Goal: Information Seeking & Learning: Find specific page/section

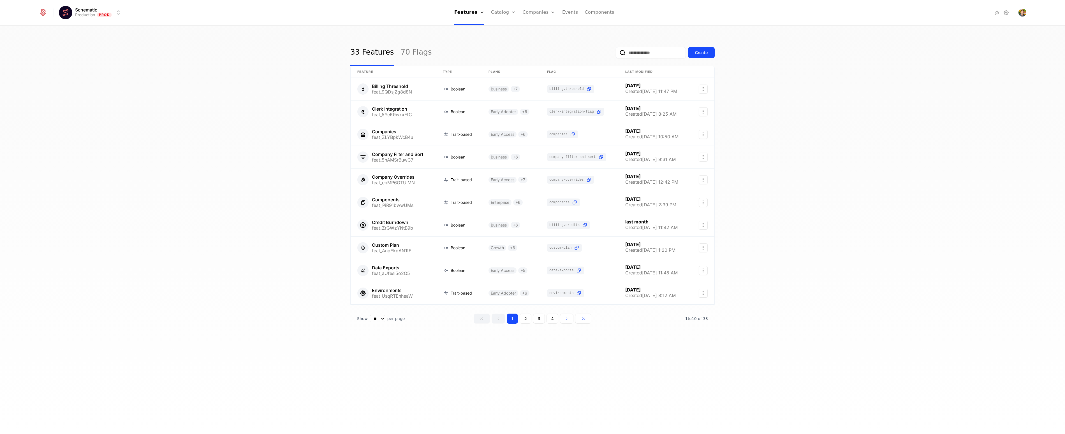
click at [509, 45] on div "33 Features 70 Flags Create" at bounding box center [532, 53] width 364 height 26
click at [539, 39] on link "Users" at bounding box center [542, 36] width 26 height 4
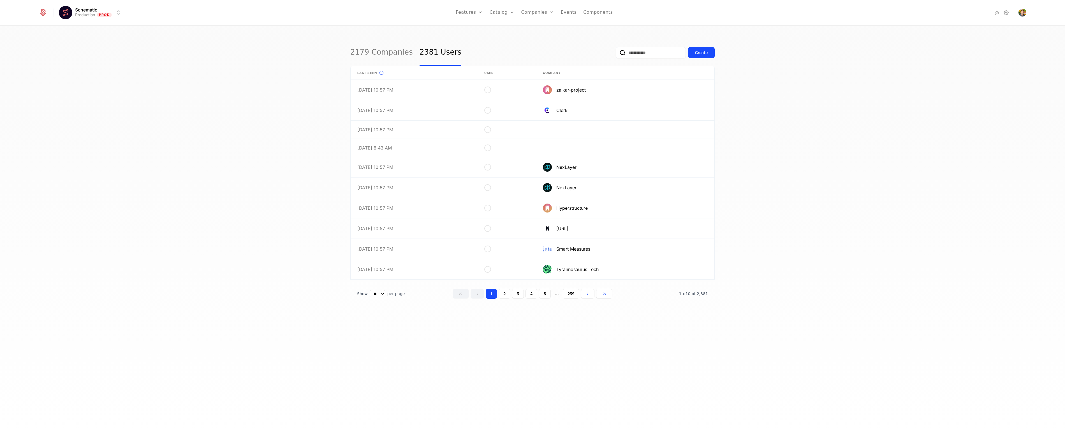
click at [640, 52] on input "email" at bounding box center [651, 52] width 70 height 11
click at [616, 54] on button "submit" at bounding box center [616, 54] width 0 height 0
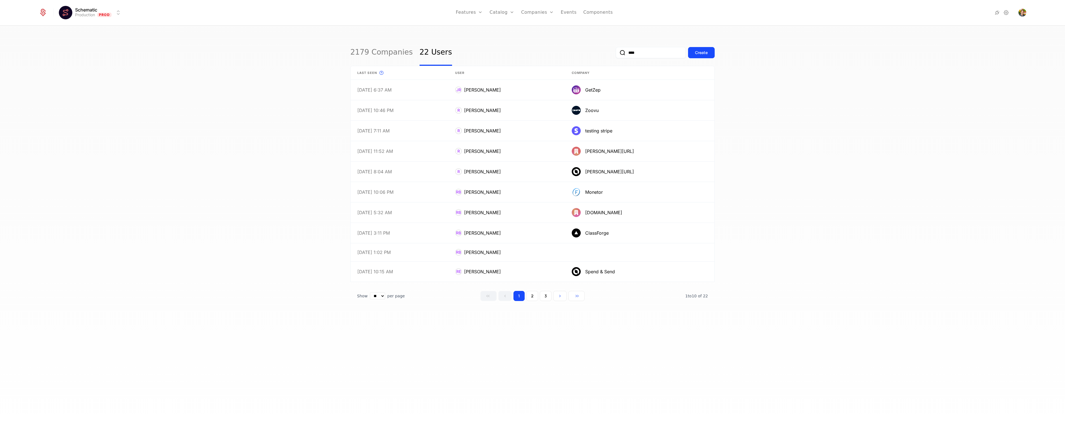
click at [649, 51] on input "****" at bounding box center [651, 52] width 70 height 11
type input "**********"
click at [616, 54] on button "submit" at bounding box center [616, 54] width 0 height 0
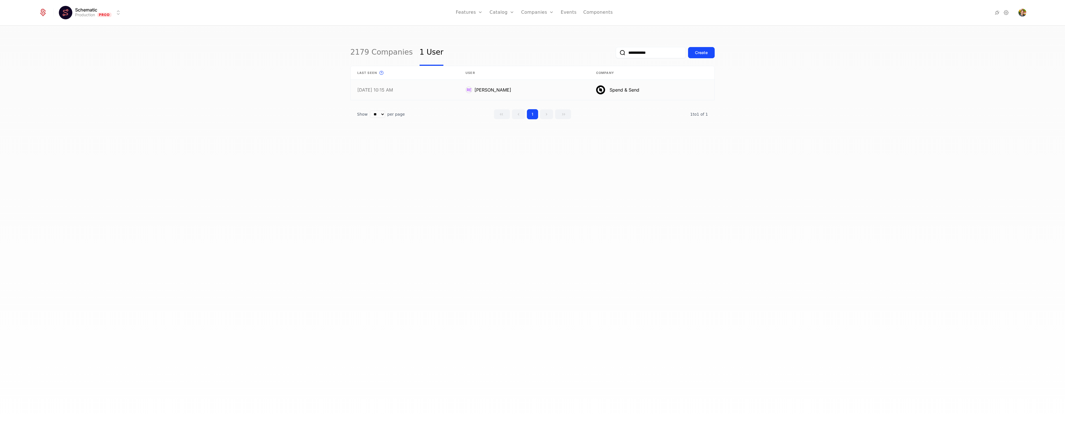
click at [559, 90] on link at bounding box center [524, 90] width 131 height 20
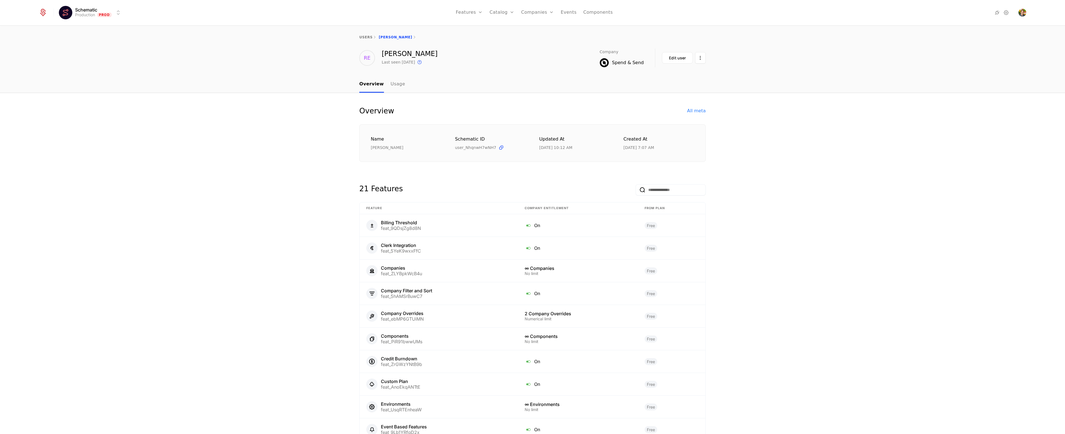
click at [698, 110] on div "All meta" at bounding box center [696, 111] width 18 height 7
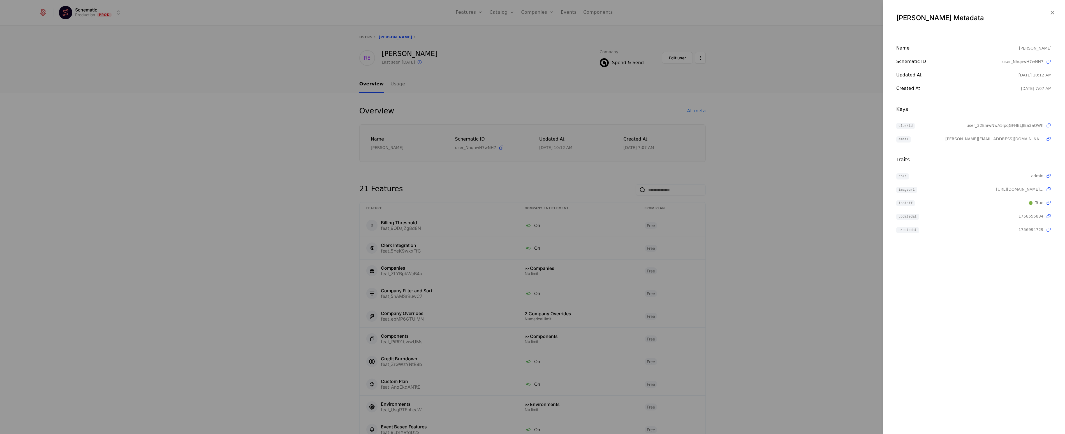
click at [814, 154] on div at bounding box center [532, 217] width 1065 height 434
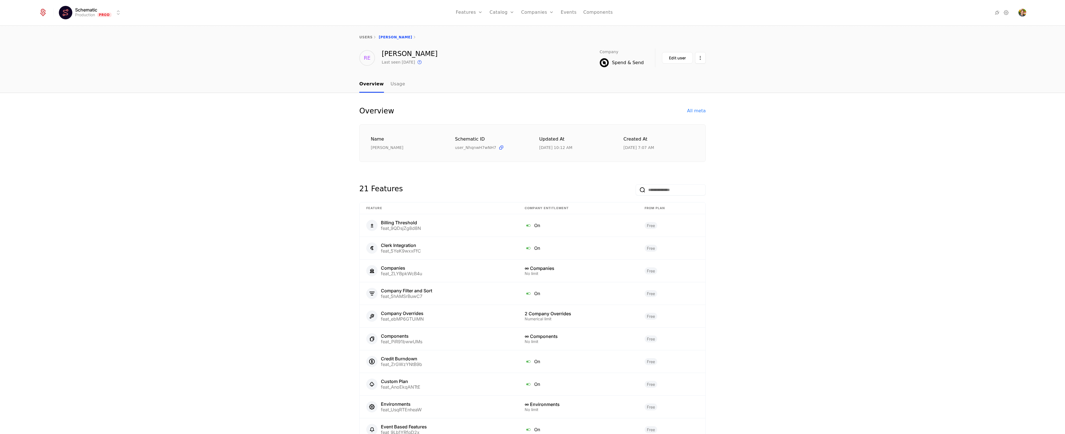
click at [694, 111] on div "All meta" at bounding box center [696, 111] width 18 height 7
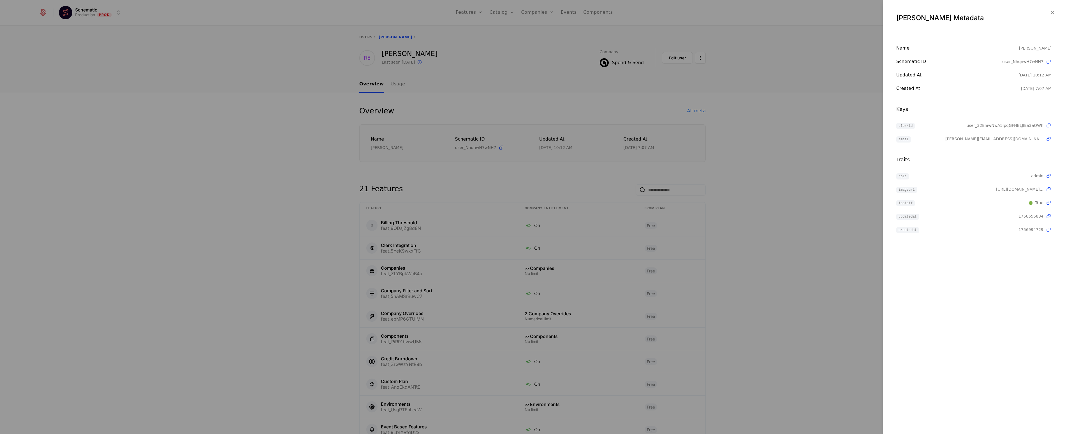
click at [683, 199] on div at bounding box center [532, 217] width 1065 height 434
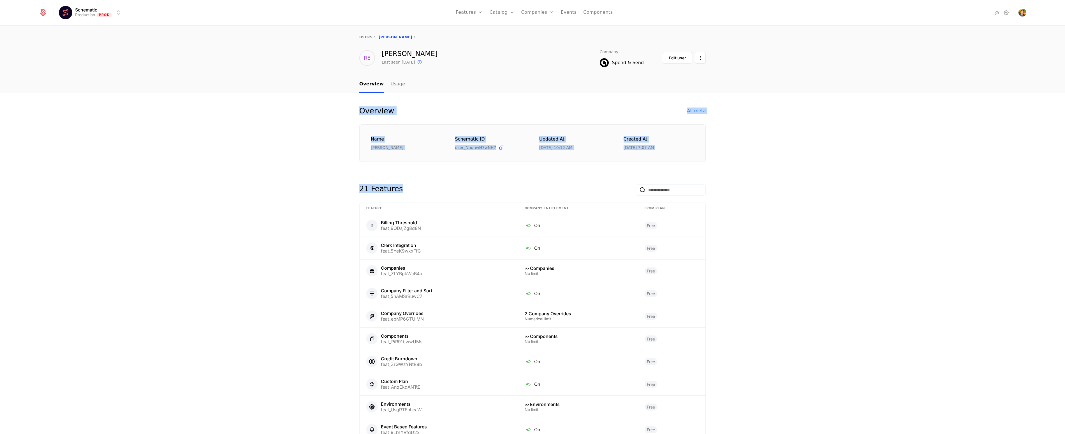
drag, startPoint x: 764, startPoint y: 172, endPoint x: 410, endPoint y: 87, distance: 363.6
click at [410, 87] on div "users [PERSON_NAME] RE [PERSON_NAME] Last seen [DATE] This is the date a track …" at bounding box center [532, 230] width 1065 height 409
click at [411, 86] on nav "Overview Usage" at bounding box center [532, 84] width 346 height 17
drag, startPoint x: 411, startPoint y: 85, endPoint x: 717, endPoint y: 172, distance: 318.2
click at [717, 172] on div "users [PERSON_NAME] RE [PERSON_NAME] Last seen [DATE] This is the date a track …" at bounding box center [532, 230] width 1065 height 409
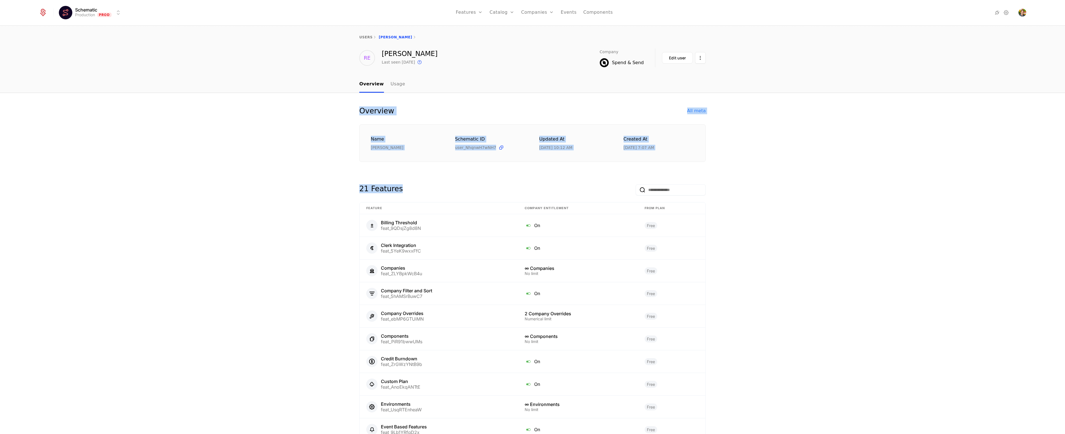
drag, startPoint x: 717, startPoint y: 172, endPoint x: 755, endPoint y: 177, distance: 38.7
click at [717, 171] on div "Overview All meta Name [PERSON_NAME] Schematic ID user_NhqnwH7wNH7 Updated at […" at bounding box center [532, 290] width 1065 height 394
drag, startPoint x: 753, startPoint y: 176, endPoint x: 570, endPoint y: 124, distance: 190.3
click at [570, 124] on div "Overview All meta Name [PERSON_NAME] Schematic ID user_NhqnwH7wNH7 Updated at […" at bounding box center [532, 290] width 1065 height 394
click at [569, 123] on div "Overview All meta Name [PERSON_NAME] Schematic ID user_NhqnwH7wNH7 Updated at […" at bounding box center [532, 133] width 346 height 55
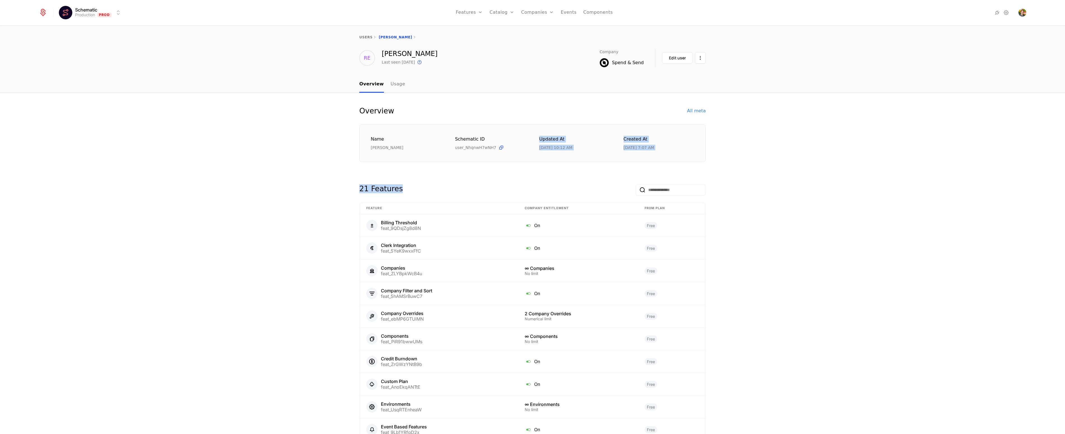
drag, startPoint x: 581, startPoint y: 129, endPoint x: 724, endPoint y: 178, distance: 150.7
click at [719, 177] on div "Overview All meta Name [PERSON_NAME] Schematic ID user_NhqnwH7wNH7 Updated at […" at bounding box center [532, 290] width 1065 height 394
click at [738, 181] on div "Overview All meta Name [PERSON_NAME] Schematic ID user_NhqnwH7wNH7 Updated at […" at bounding box center [532, 290] width 1065 height 394
drag, startPoint x: 516, startPoint y: 122, endPoint x: 485, endPoint y: 113, distance: 32.8
click at [487, 113] on div "Overview All meta Name [PERSON_NAME] Schematic ID user_NhqnwH7wNH7 Updated at […" at bounding box center [532, 289] width 346 height 367
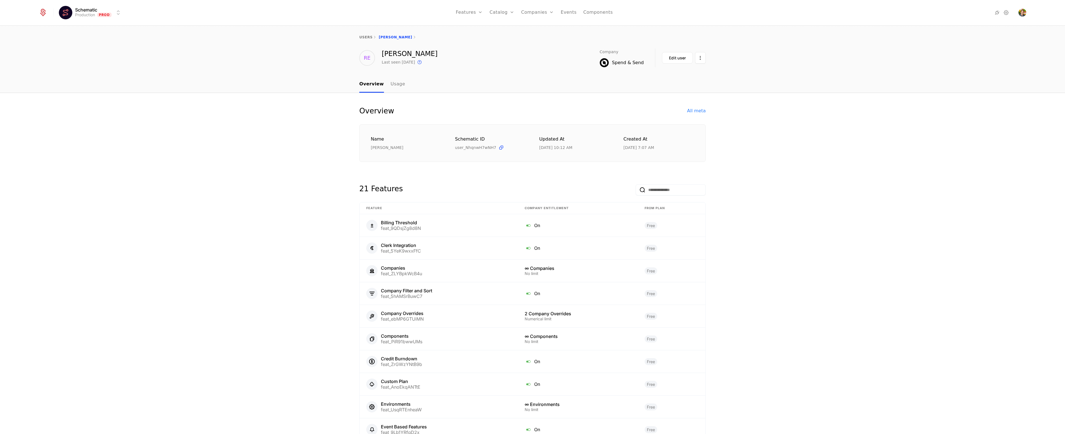
click at [483, 111] on div "Overview All meta" at bounding box center [532, 110] width 346 height 9
drag, startPoint x: 470, startPoint y: 92, endPoint x: 761, endPoint y: 182, distance: 304.0
click at [760, 183] on div "users [PERSON_NAME] RE [PERSON_NAME] Last seen [DATE] This is the date a track …" at bounding box center [532, 230] width 1065 height 409
click at [761, 182] on div "Overview All meta Name [PERSON_NAME] Schematic ID user_NhqnwH7wNH7 Updated at […" at bounding box center [532, 290] width 1065 height 394
drag, startPoint x: 761, startPoint y: 181, endPoint x: 456, endPoint y: 100, distance: 315.5
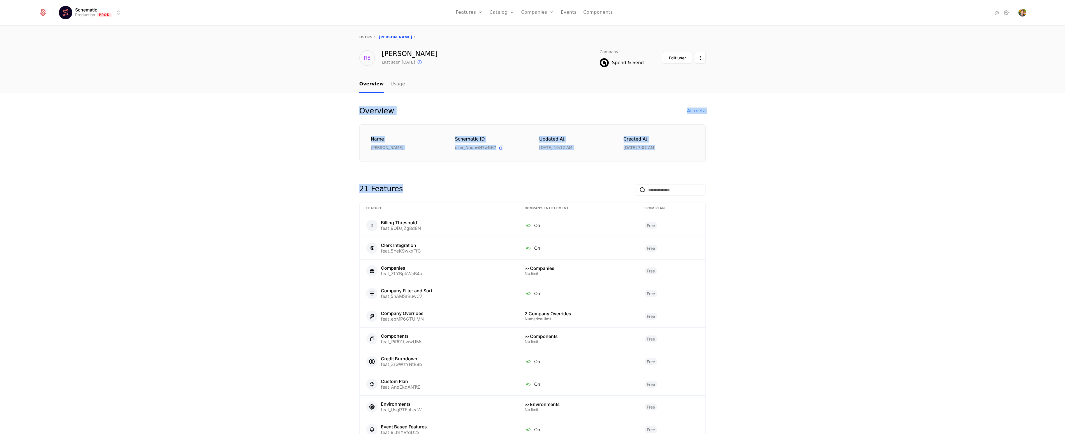
click at [456, 100] on div "Overview All meta Name [PERSON_NAME] Schematic ID user_NhqnwH7wNH7 Updated at […" at bounding box center [532, 290] width 1065 height 394
drag, startPoint x: 456, startPoint y: 99, endPoint x: 725, endPoint y: 179, distance: 280.8
click at [725, 179] on div "Overview All meta Name [PERSON_NAME] Schematic ID user_NhqnwH7wNH7 Updated at […" at bounding box center [532, 290] width 1065 height 394
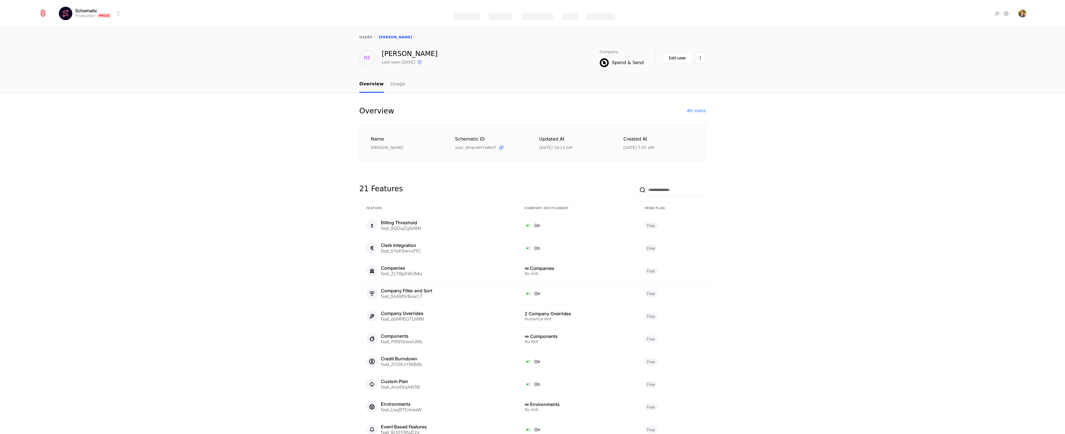
click at [615, 62] on div "Spend & Send" at bounding box center [628, 62] width 32 height 7
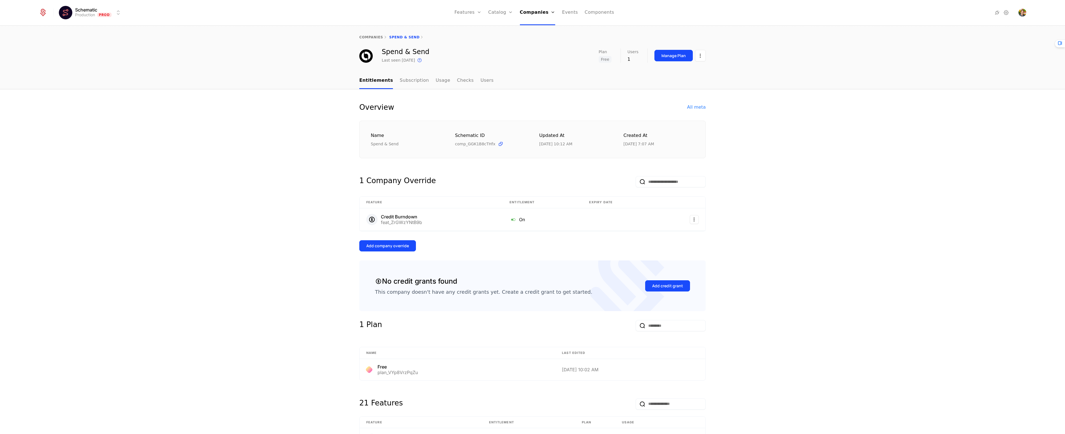
click at [332, 99] on div "Overview All meta Name Spend & Send Schematic ID comp_GGK1B8cTHfx Updated at [D…" at bounding box center [532, 397] width 1065 height 617
click at [693, 107] on div "All meta" at bounding box center [696, 107] width 18 height 7
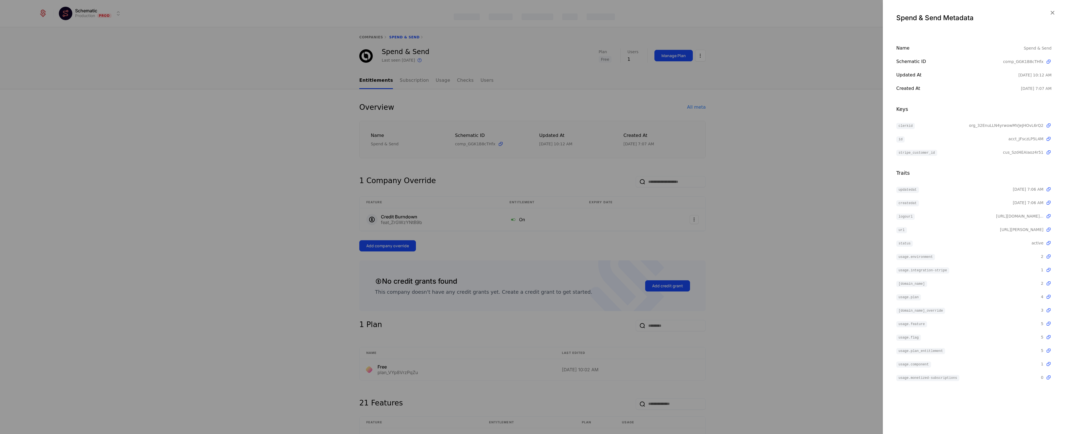
click at [183, 230] on div at bounding box center [532, 217] width 1065 height 434
